Goal: Task Accomplishment & Management: Complete application form

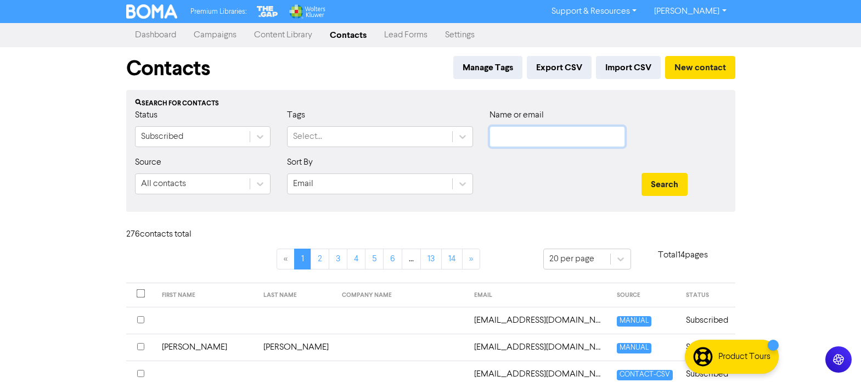
click at [525, 139] on input "text" at bounding box center [558, 136] width 136 height 21
type input "manukau"
click at [642, 173] on button "Search" at bounding box center [665, 184] width 46 height 23
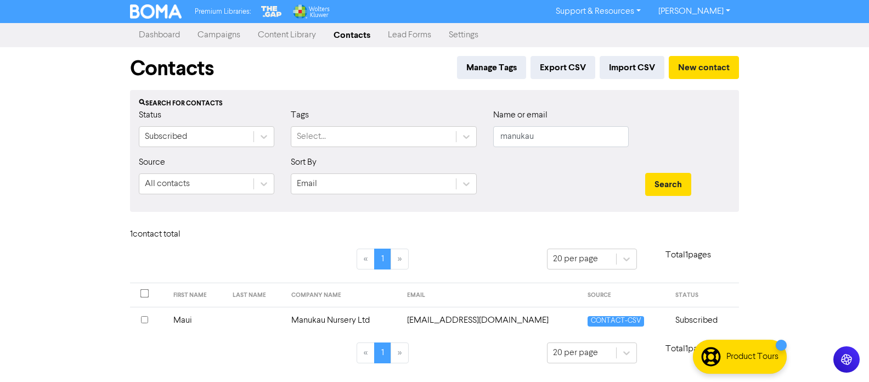
click at [356, 322] on td "Manukau Nursery Ltd" at bounding box center [343, 320] width 116 height 27
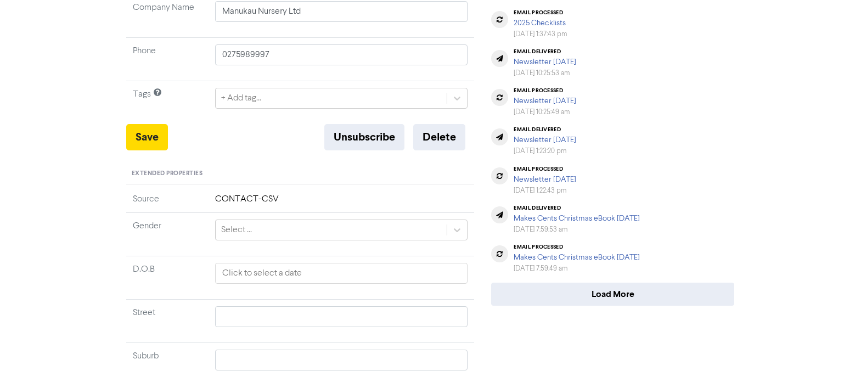
scroll to position [274, 0]
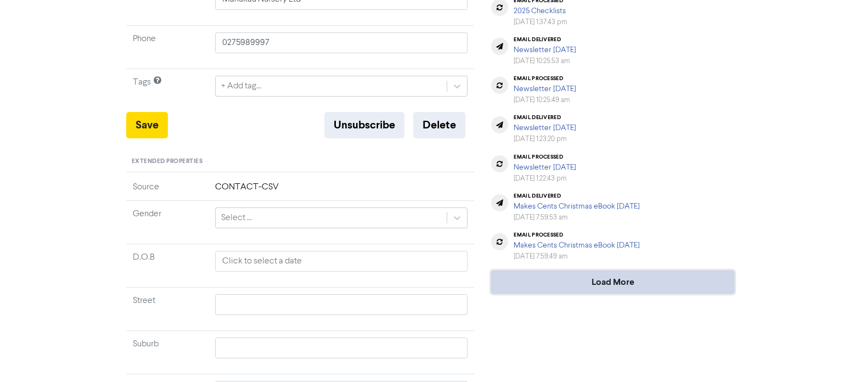
click at [614, 286] on button "Load More" at bounding box center [612, 282] width 243 height 23
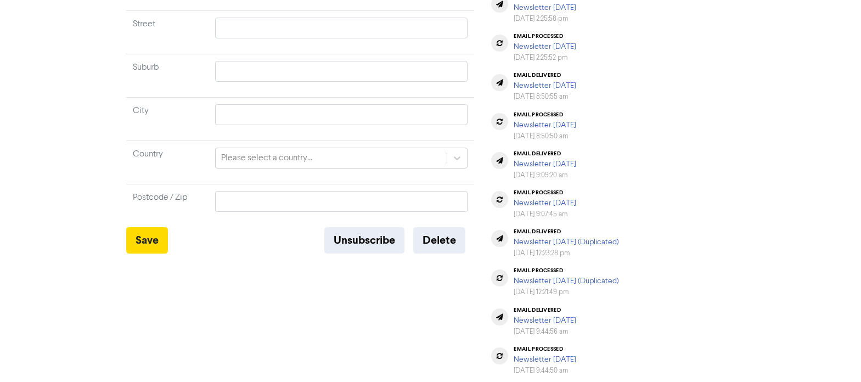
scroll to position [586, 0]
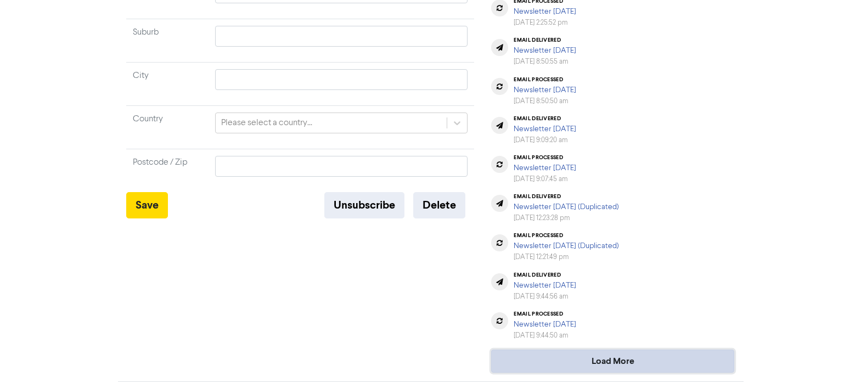
click at [590, 358] on button "Load More" at bounding box center [612, 361] width 243 height 23
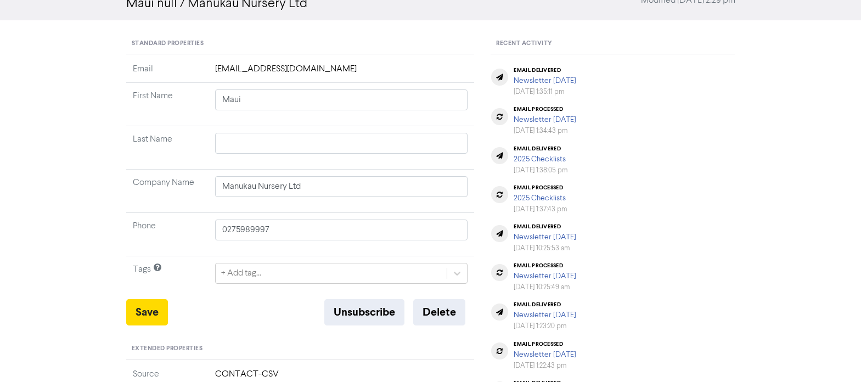
scroll to position [0, 0]
